Goal: Find specific page/section

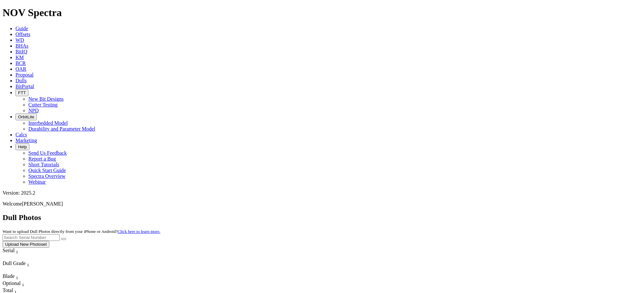
click at [60, 235] on input "text" at bounding box center [31, 238] width 57 height 7
paste input "A320358"
click at [61, 238] on button "submit" at bounding box center [63, 239] width 5 height 2
click at [60, 235] on input "A320358" at bounding box center [31, 238] width 57 height 7
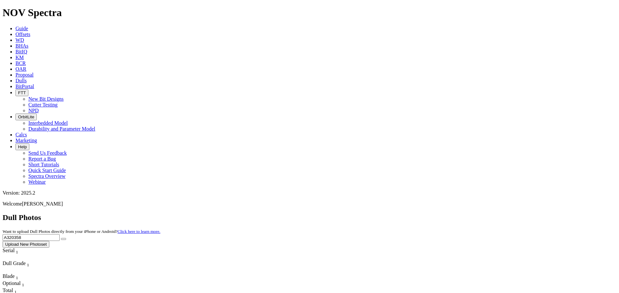
click at [60, 235] on input "A320358" at bounding box center [31, 238] width 57 height 7
paste input "674"
type input "A320674"
click at [63, 239] on icon "submit" at bounding box center [63, 239] width 0 height 0
